Goal: Task Accomplishment & Management: Use online tool/utility

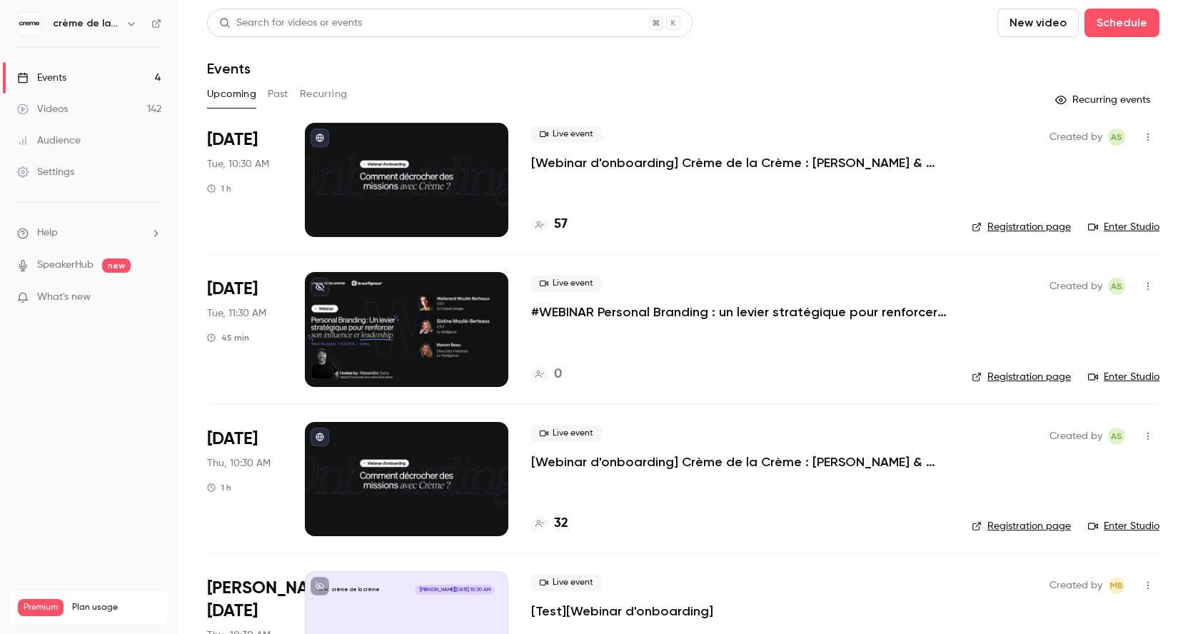
click at [619, 317] on p "#WEBINAR Personal Branding : un levier stratégique pour renforcer influence et …" at bounding box center [739, 311] width 417 height 17
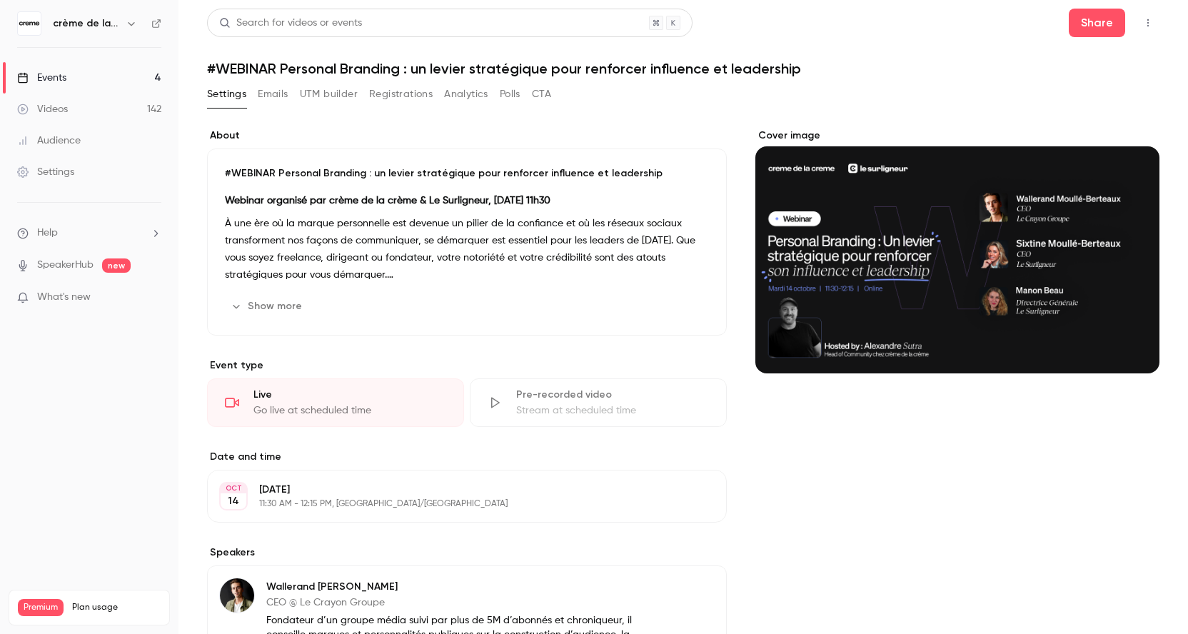
click at [314, 85] on button "UTM builder" at bounding box center [329, 94] width 58 height 23
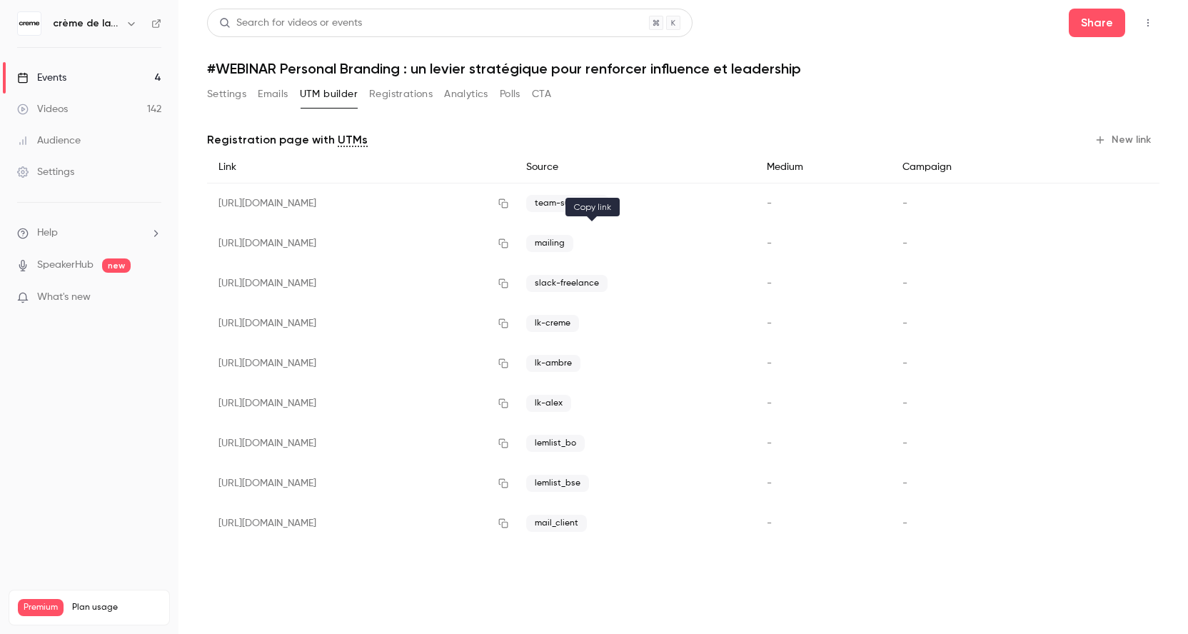
click at [509, 246] on icon "button" at bounding box center [502, 243] width 11 height 10
